Goal: Information Seeking & Learning: Learn about a topic

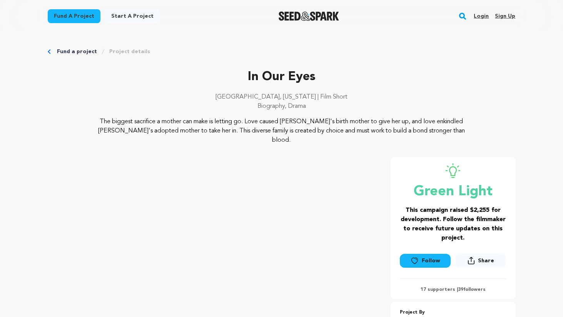
click at [299, 16] on img "Seed&Spark Homepage" at bounding box center [309, 16] width 60 height 9
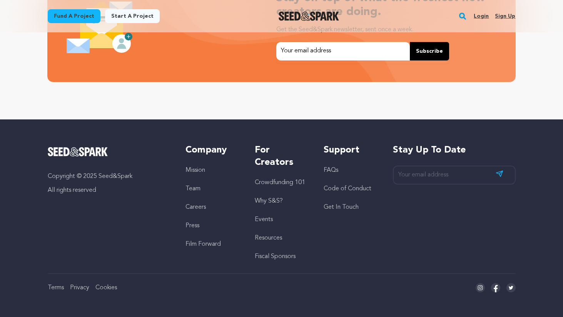
scroll to position [0, 148]
click at [325, 169] on link "FAQs" at bounding box center [331, 170] width 15 height 6
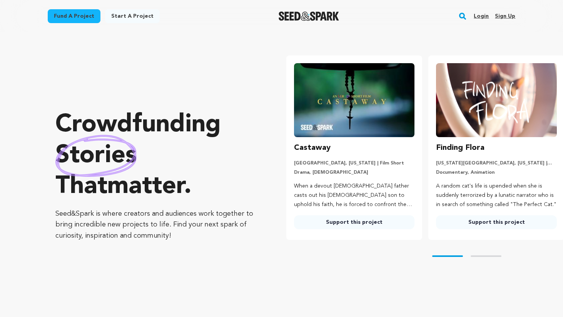
scroll to position [1676, 0]
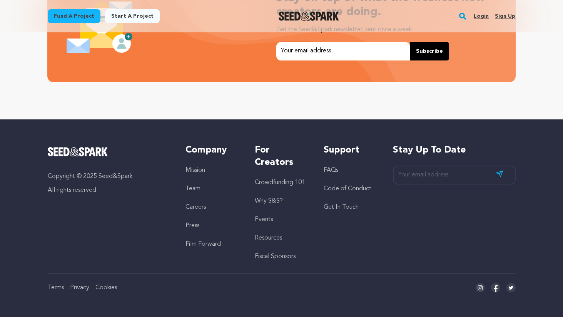
click at [275, 181] on link "Crowdfunding 101" at bounding box center [280, 182] width 50 height 6
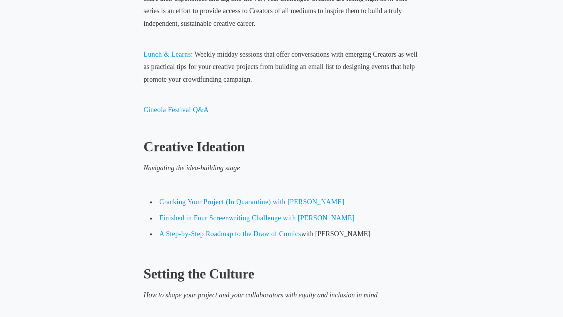
scroll to position [539, 0]
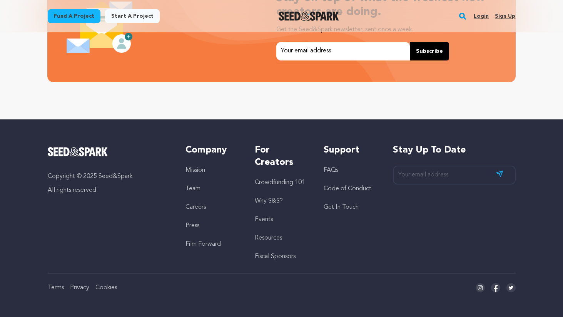
scroll to position [1673, 0]
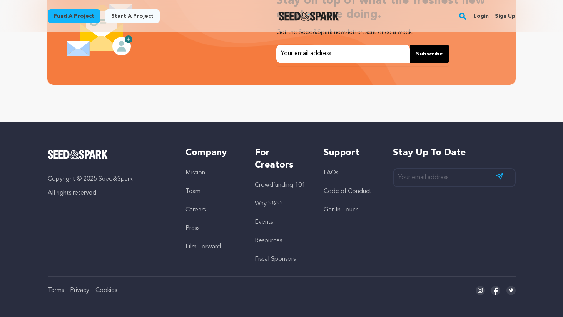
click at [273, 185] on link "Crowdfunding 101" at bounding box center [280, 185] width 50 height 6
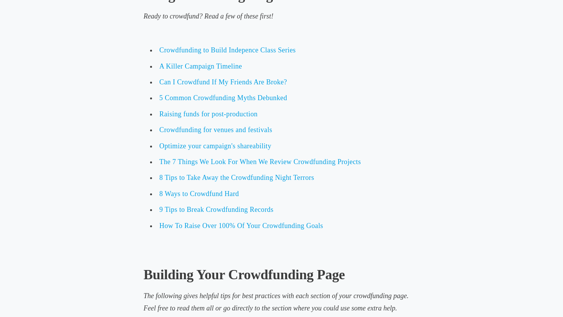
scroll to position [1722, 0]
